Goal: Information Seeking & Learning: Learn about a topic

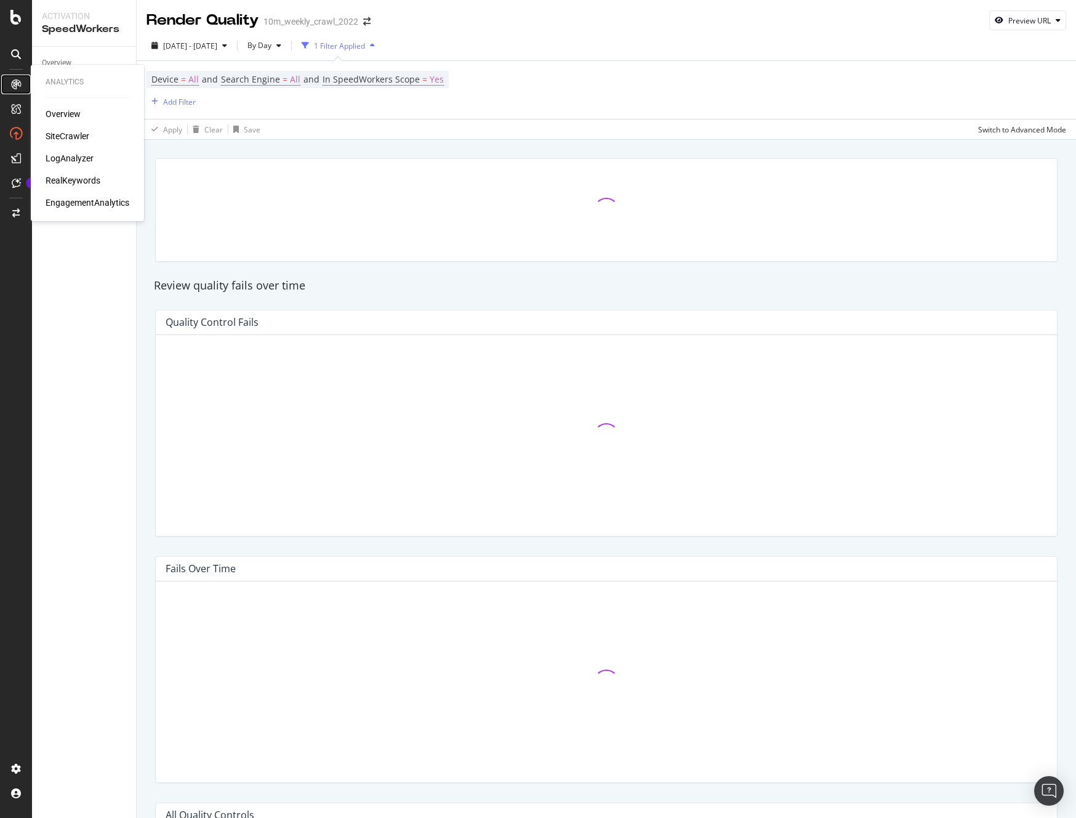
click at [24, 82] on div at bounding box center [16, 85] width 20 height 20
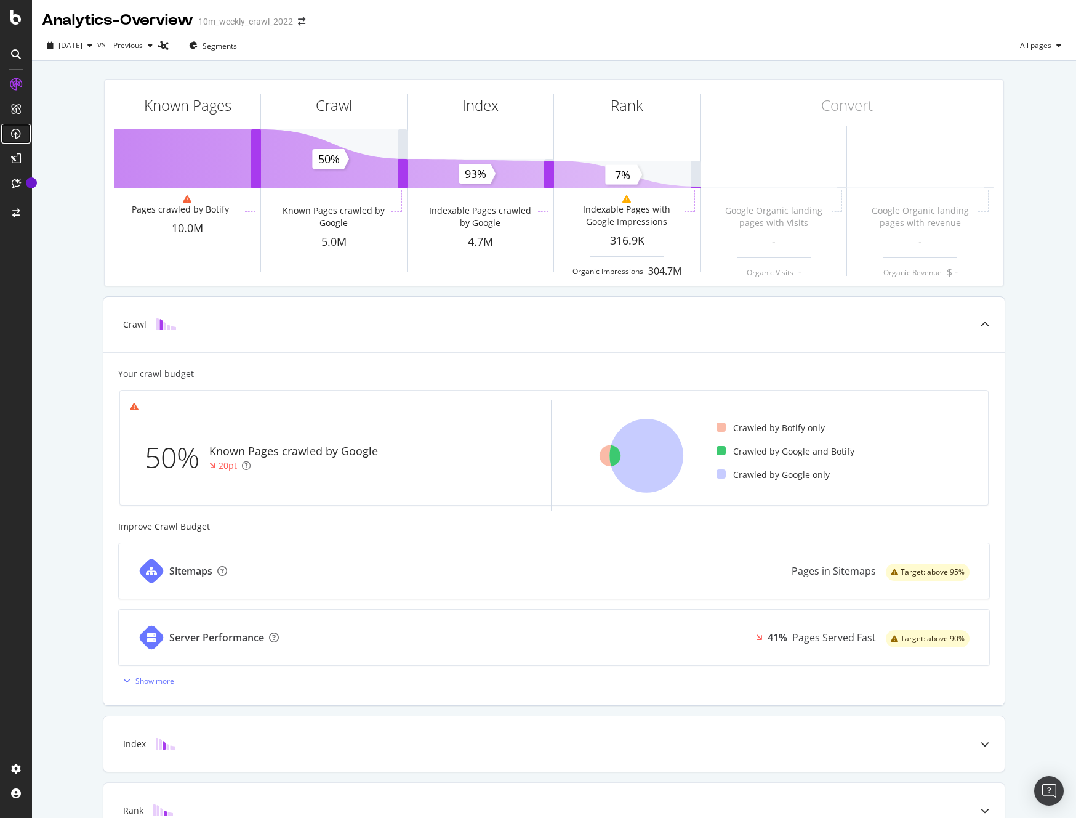
click at [15, 130] on icon at bounding box center [16, 134] width 10 height 10
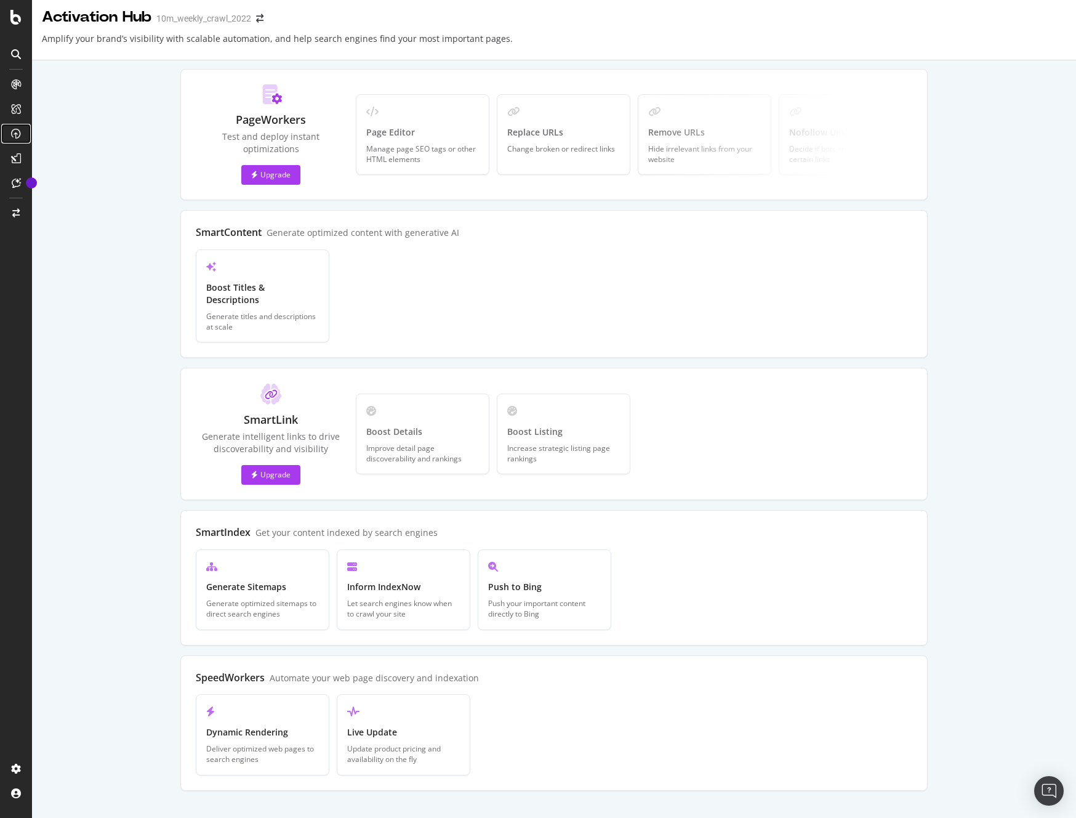
scroll to position [7, 0]
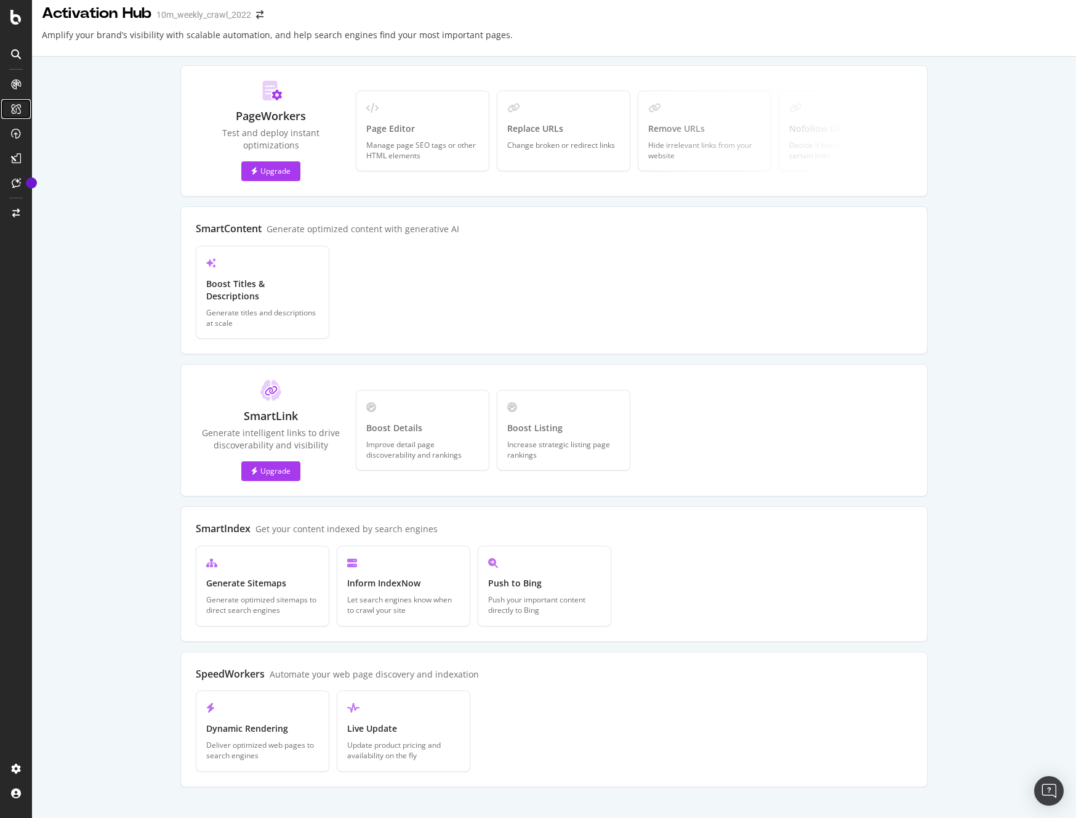
click at [12, 110] on icon at bounding box center [16, 109] width 10 height 10
